Goal: Task Accomplishment & Management: Manage account settings

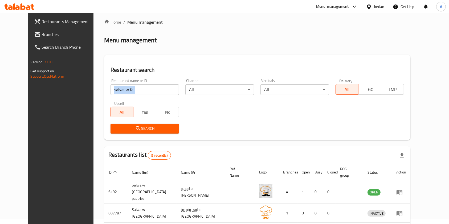
scroll to position [5, 0]
click at [124, 90] on input "salwa w fai" at bounding box center [144, 90] width 69 height 11
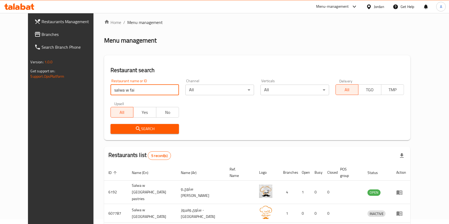
click at [124, 90] on input "salwa w fai" at bounding box center [144, 90] width 69 height 11
type input "awraq"
type input "اوراق الزعف"
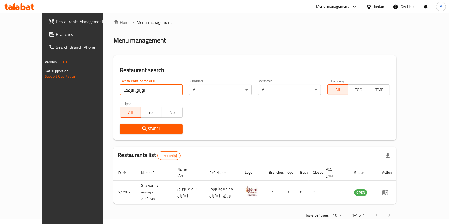
scroll to position [0, 0]
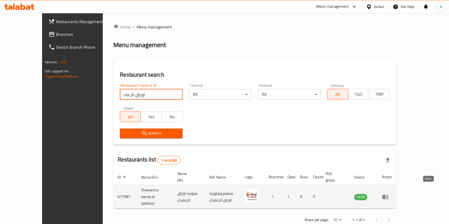
click at [388, 194] on icon "enhanced table" at bounding box center [385, 197] width 6 height 6
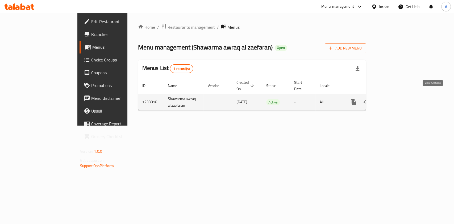
click at [395, 99] on icon "enhanced table" at bounding box center [392, 102] width 6 height 6
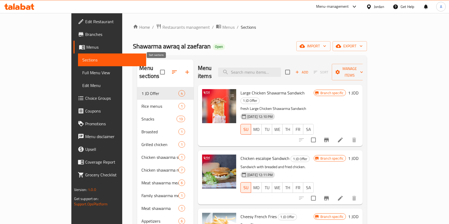
click at [171, 69] on icon "button" at bounding box center [174, 72] width 6 height 6
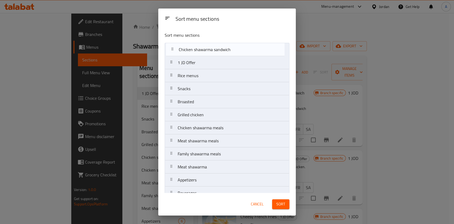
drag, startPoint x: 208, startPoint y: 120, endPoint x: 208, endPoint y: 53, distance: 66.3
click at [208, 53] on nav "1 JD Offer Rice menus Snacks Broasted Grilled chicken Chicken shawarma sandwich…" at bounding box center [227, 121] width 125 height 157
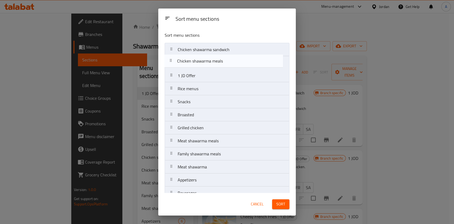
drag, startPoint x: 203, startPoint y: 128, endPoint x: 202, endPoint y: 60, distance: 67.9
click at [202, 60] on nav "Chicken shawarma sandwich 1 JD Offer Rice menus Snacks Broasted Grilled chicken…" at bounding box center [227, 121] width 125 height 157
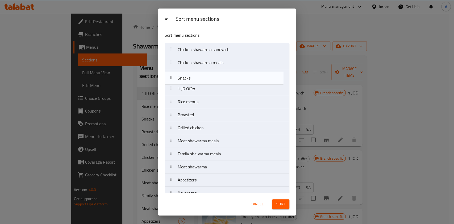
drag, startPoint x: 199, startPoint y: 103, endPoint x: 198, endPoint y: 77, distance: 25.6
click at [198, 77] on nav "Chicken shawarma sandwich Chicken shawarma meals 1 JD Offer Rice menus Snacks B…" at bounding box center [227, 121] width 125 height 157
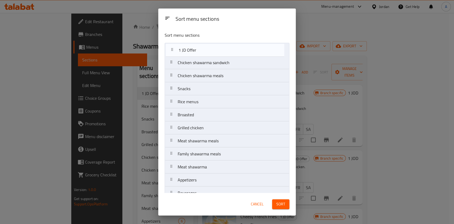
drag, startPoint x: 197, startPoint y: 90, endPoint x: 198, endPoint y: 48, distance: 42.1
click at [198, 48] on nav "Chicken shawarma sandwich Chicken shawarma meals Snacks 1 JD Offer Rice menus B…" at bounding box center [227, 121] width 125 height 157
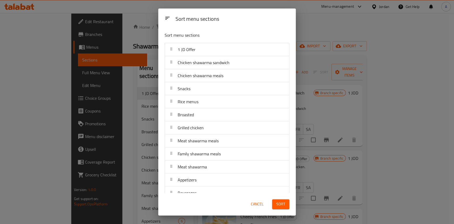
click at [284, 203] on span "Sort" at bounding box center [280, 204] width 9 height 7
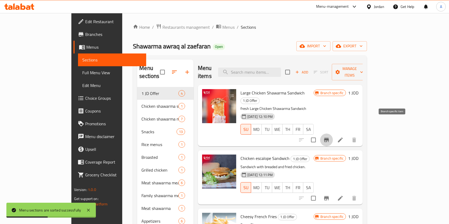
click at [329, 137] on icon "Branch-specific-item" at bounding box center [326, 140] width 6 height 6
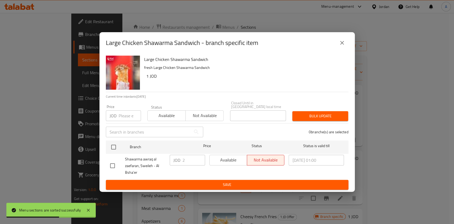
click at [340, 43] on icon "close" at bounding box center [342, 43] width 6 height 6
